Goal: Task Accomplishment & Management: Use online tool/utility

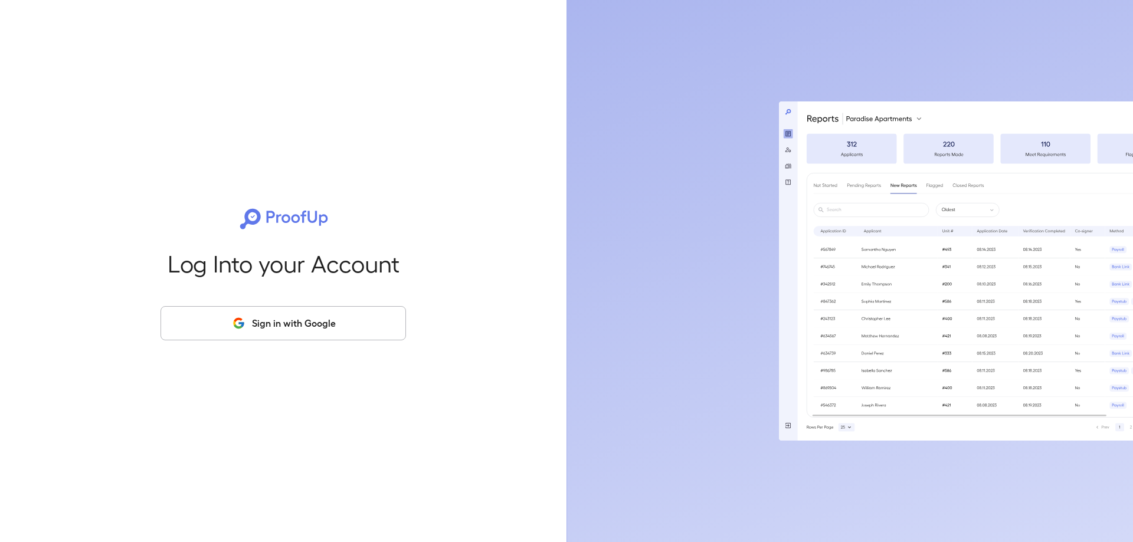
click at [276, 327] on button "Sign in with Google" at bounding box center [283, 323] width 245 height 34
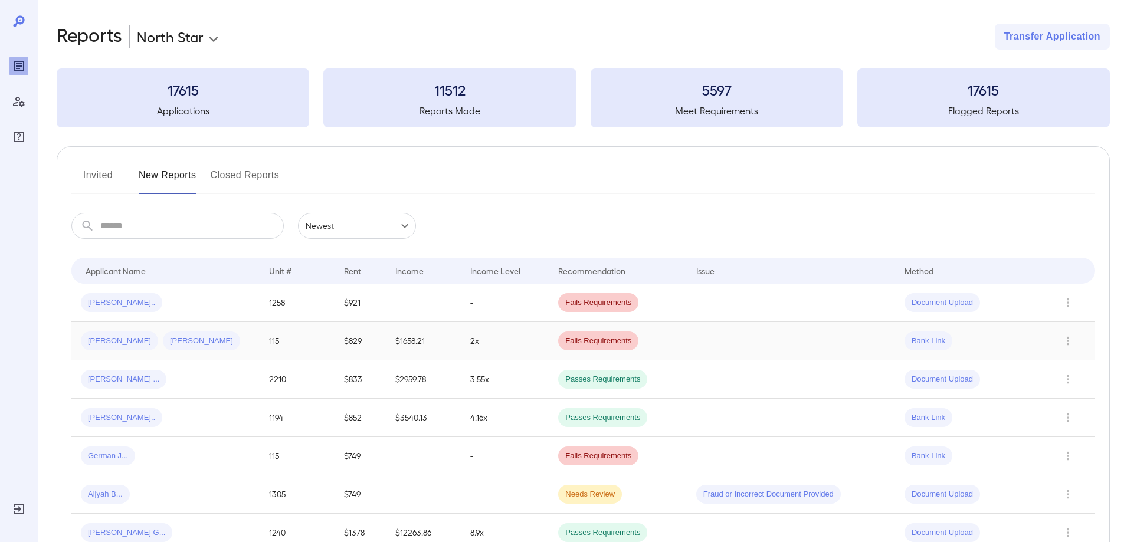
click at [500, 339] on td "2x" at bounding box center [505, 341] width 88 height 38
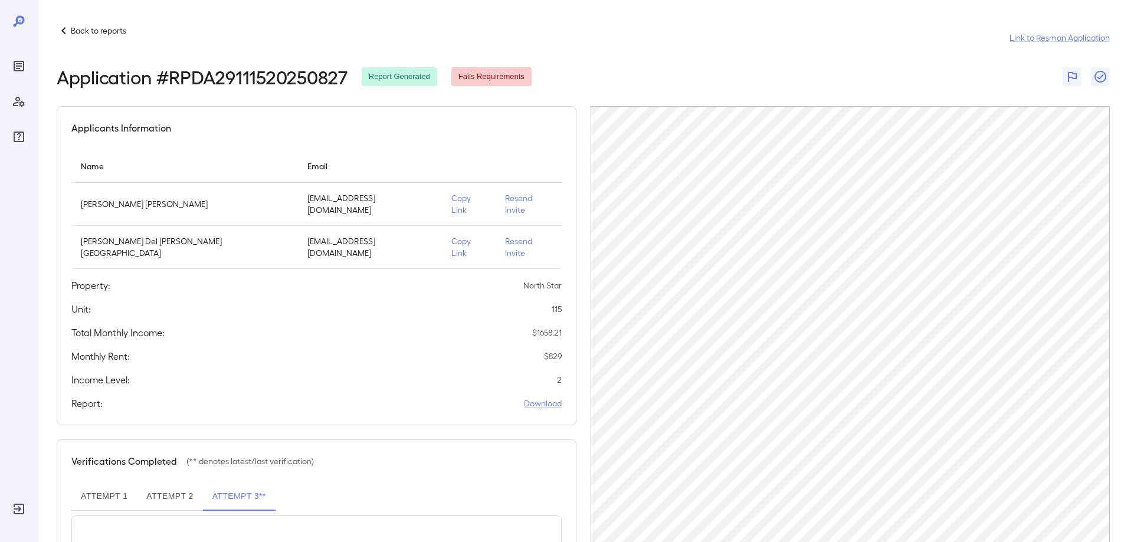
click at [451, 235] on p "Copy Link" at bounding box center [468, 247] width 35 height 24
